Goal: Task Accomplishment & Management: Use online tool/utility

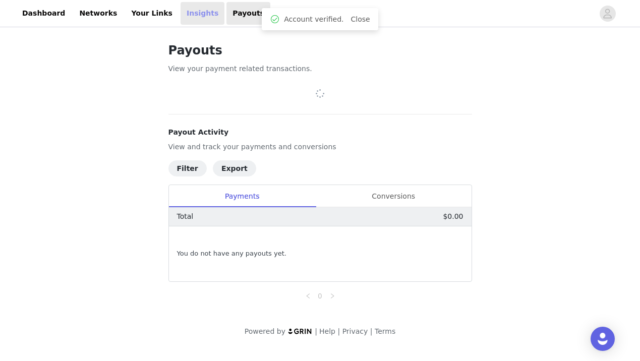
click at [181, 14] on link "Insights" at bounding box center [202, 13] width 44 height 23
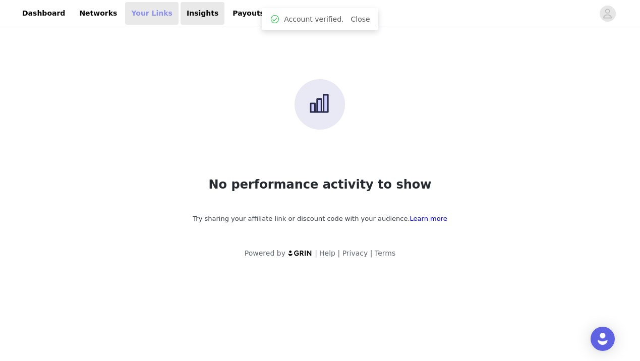
click at [142, 13] on link "Your Links" at bounding box center [151, 13] width 53 height 23
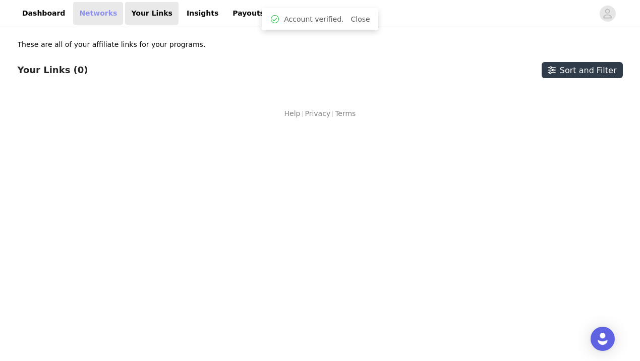
click at [101, 20] on link "Networks" at bounding box center [98, 13] width 50 height 23
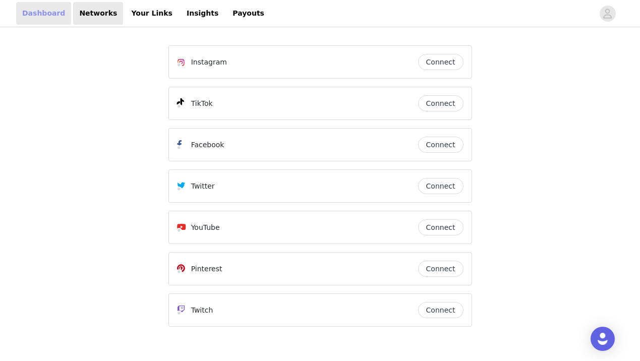
click at [53, 18] on link "Dashboard" at bounding box center [43, 13] width 55 height 23
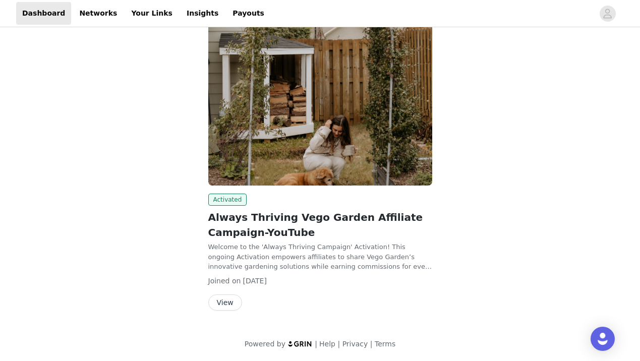
scroll to position [143, 0]
click at [236, 302] on button "View" at bounding box center [225, 303] width 34 height 16
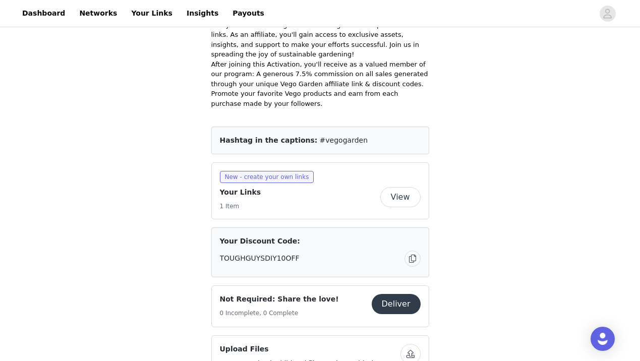
scroll to position [499, 0]
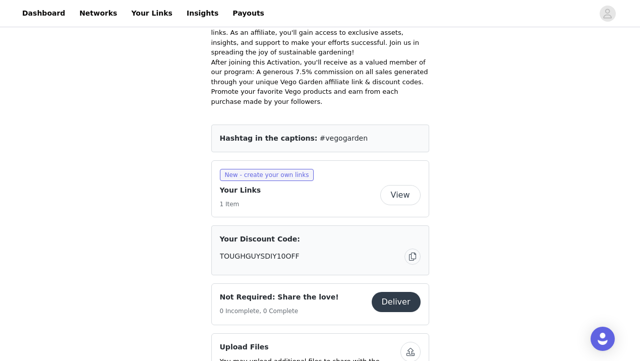
click at [241, 190] on h4 "Your Links" at bounding box center [240, 190] width 41 height 11
click at [237, 200] on h5 "1 Item" at bounding box center [240, 204] width 41 height 9
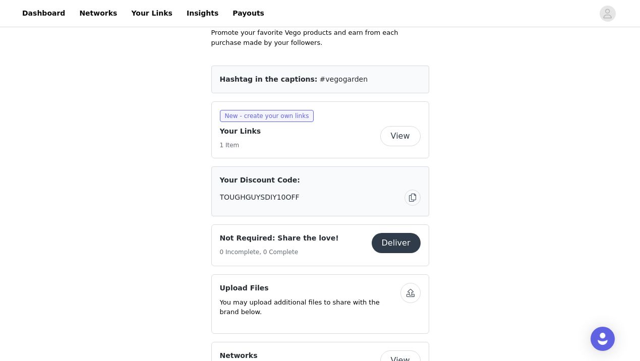
scroll to position [561, 0]
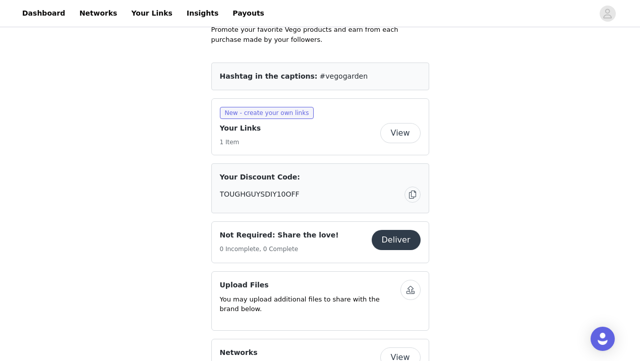
click at [396, 133] on button "View" at bounding box center [400, 133] width 40 height 20
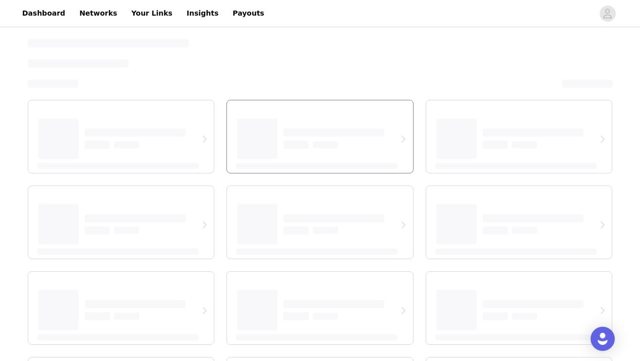
select select "12"
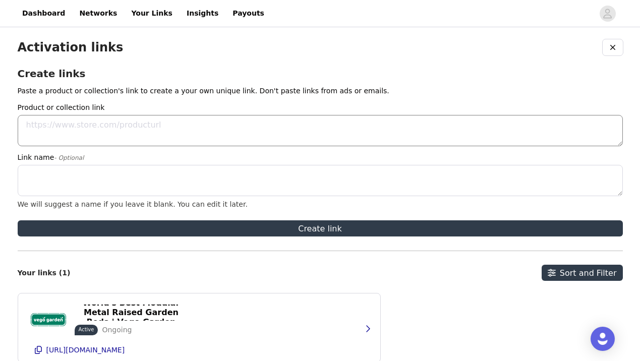
click at [167, 127] on textarea "Product or collection link" at bounding box center [320, 130] width 605 height 31
paste textarea "[URL][DOMAIN_NAME]"
type textarea "[URL][DOMAIN_NAME]"
click at [156, 167] on textarea "Link name - Optional" at bounding box center [320, 180] width 605 height 31
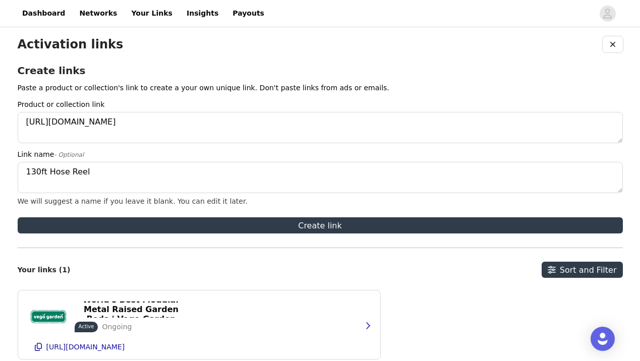
scroll to position [4, 0]
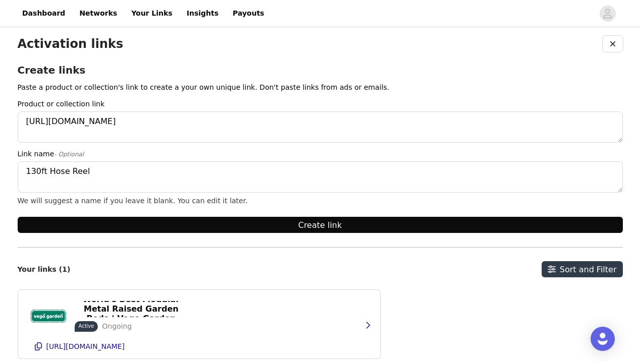
type textarea "130ft Hose Reel"
click at [321, 224] on button "Create link" at bounding box center [320, 225] width 605 height 16
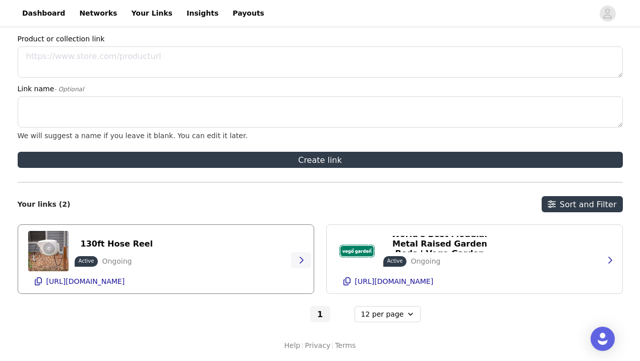
scroll to position [69, 0]
click at [81, 284] on p "[URL][DOMAIN_NAME]" at bounding box center [85, 281] width 79 height 8
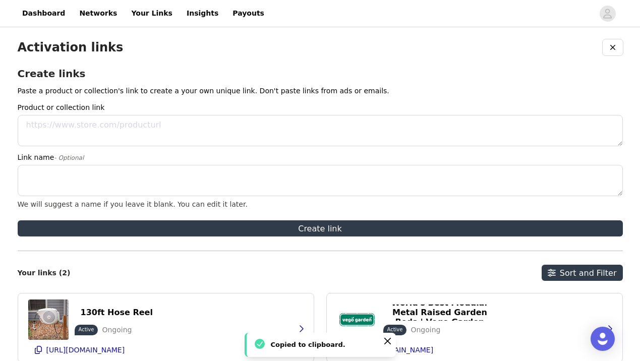
scroll to position [0, 0]
click at [98, 17] on link "Networks" at bounding box center [98, 13] width 50 height 23
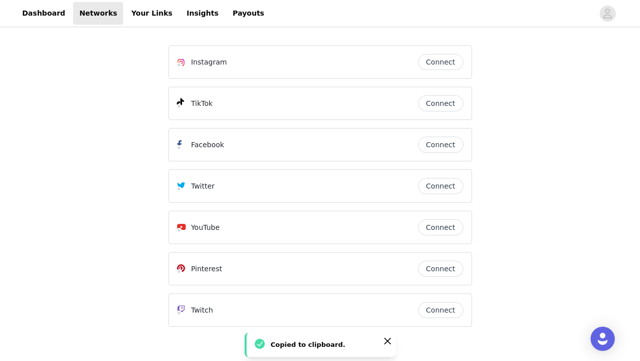
scroll to position [1, 0]
click at [450, 225] on button "Connect" at bounding box center [440, 226] width 45 height 16
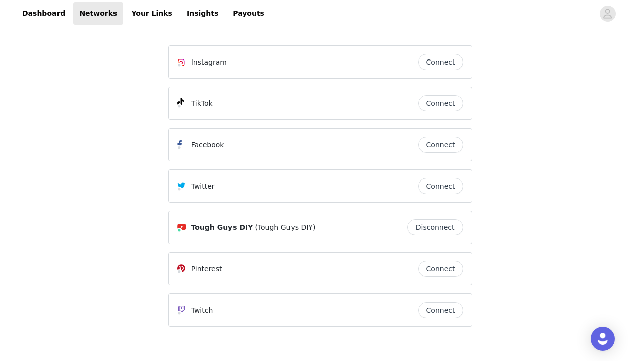
click at [453, 64] on button "Connect" at bounding box center [440, 62] width 45 height 16
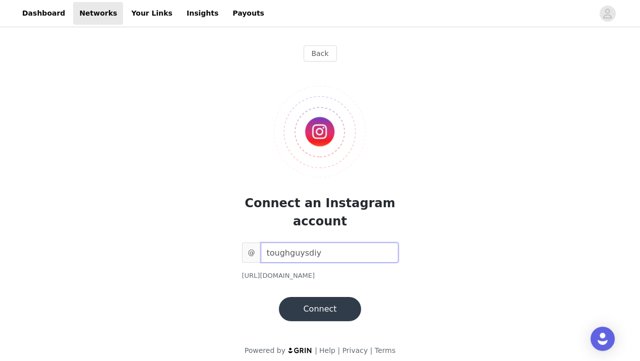
type input "toughguysdiy"
click at [341, 303] on button "Connect" at bounding box center [320, 309] width 82 height 24
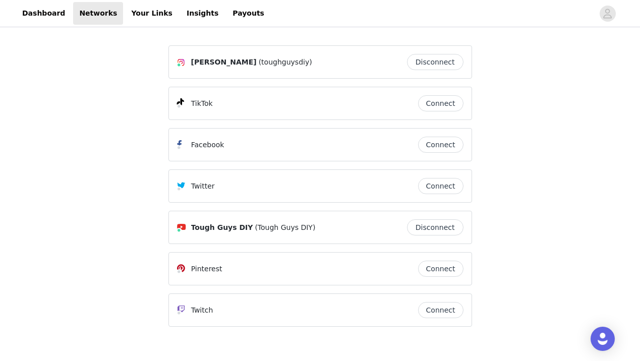
click at [446, 106] on button "Connect" at bounding box center [440, 103] width 45 height 16
click at [54, 15] on link "Dashboard" at bounding box center [43, 13] width 55 height 23
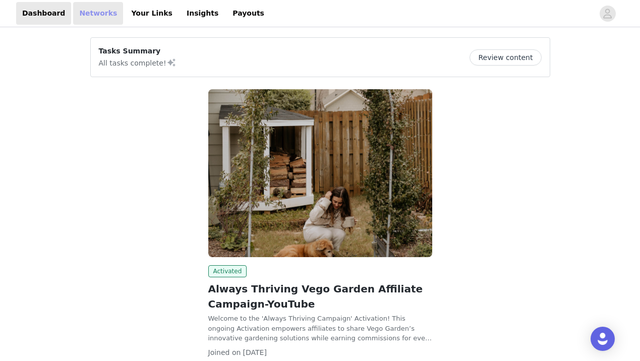
click at [85, 18] on link "Networks" at bounding box center [98, 13] width 50 height 23
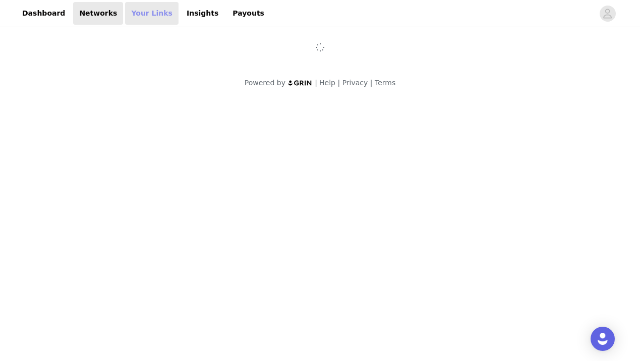
click at [136, 15] on link "Your Links" at bounding box center [151, 13] width 53 height 23
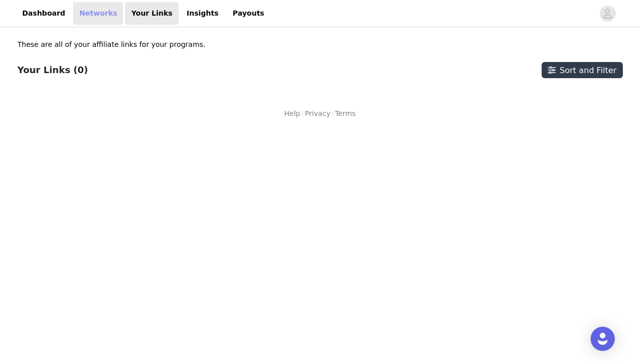
click at [98, 18] on link "Networks" at bounding box center [98, 13] width 50 height 23
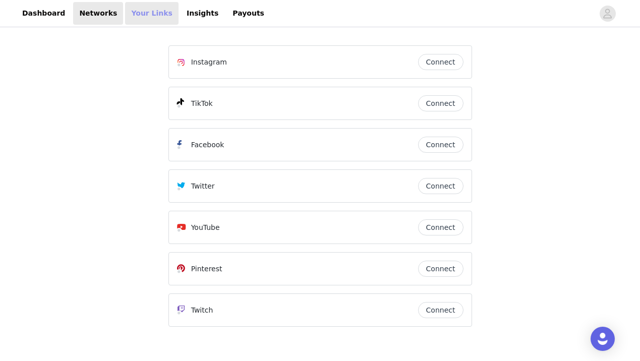
click at [126, 15] on link "Your Links" at bounding box center [151, 13] width 53 height 23
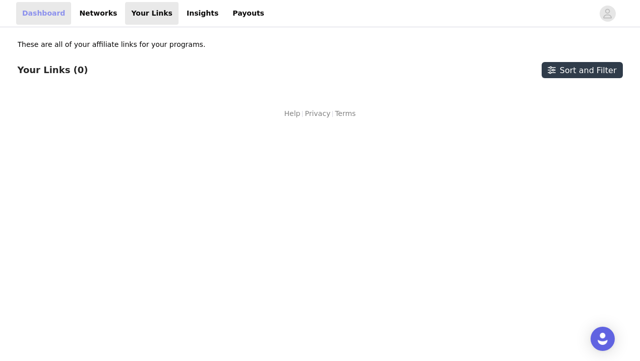
click at [43, 15] on link "Dashboard" at bounding box center [43, 13] width 55 height 23
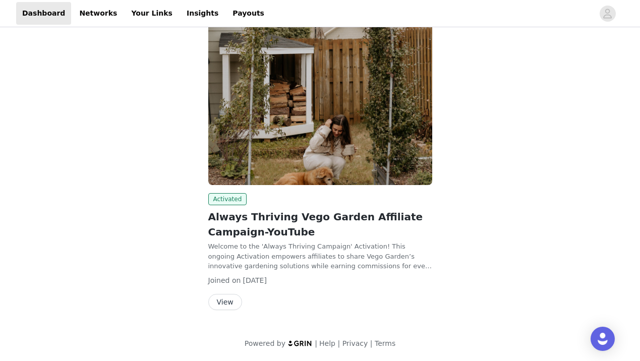
scroll to position [71, 0]
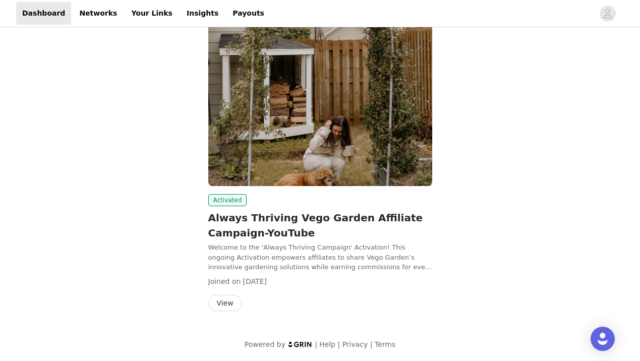
drag, startPoint x: 293, startPoint y: 221, endPoint x: 260, endPoint y: 268, distance: 57.9
click at [293, 222] on h2 "Always Thriving Vego Garden Affiliate Campaign-YouTube" at bounding box center [320, 225] width 224 height 30
click at [227, 300] on button "View" at bounding box center [225, 303] width 34 height 16
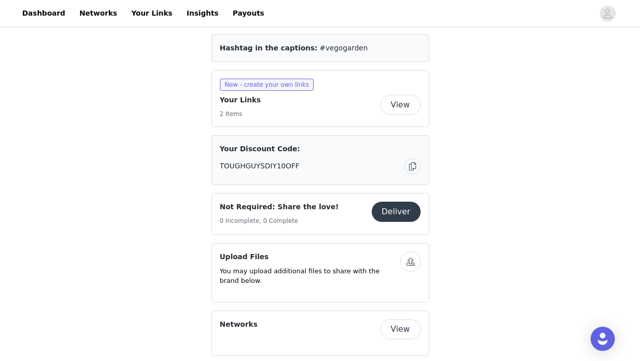
scroll to position [588, 0]
click at [408, 163] on button "button" at bounding box center [412, 167] width 16 height 16
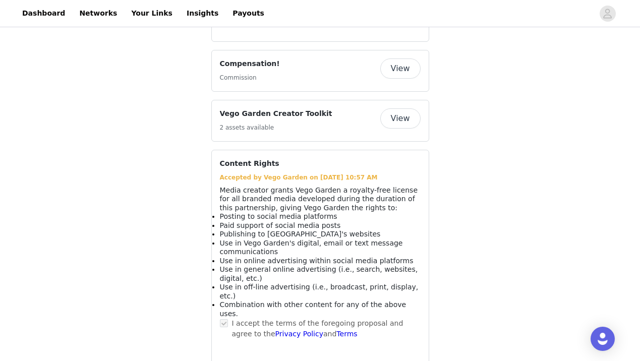
scroll to position [902, 0]
click at [400, 112] on button "View" at bounding box center [400, 119] width 40 height 20
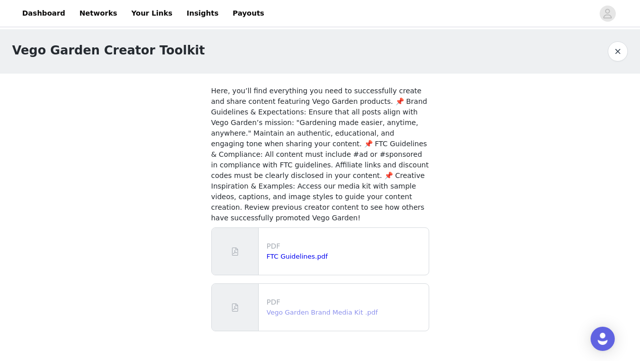
click at [349, 309] on link "Vego Garden Brand Media Kit .pdf" at bounding box center [322, 312] width 111 height 8
